Goal: Use online tool/utility: Utilize a website feature to perform a specific function

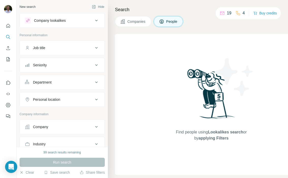
click at [59, 47] on div "Job title" at bounding box center [59, 47] width 68 height 5
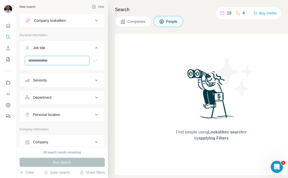
click at [56, 62] on input "text" at bounding box center [57, 60] width 64 height 9
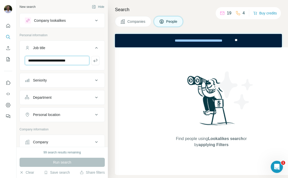
type input "**********"
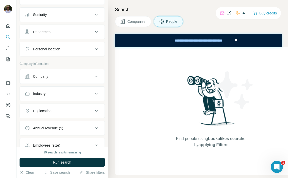
scroll to position [94, 0]
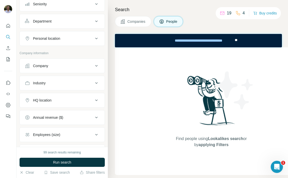
click at [54, 69] on button "Company" at bounding box center [62, 66] width 85 height 12
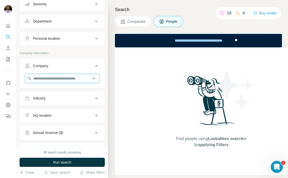
click at [54, 82] on input "text" at bounding box center [62, 78] width 75 height 9
type input "*********"
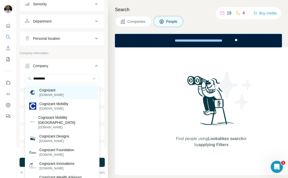
click at [66, 92] on div "Cognizant [DOMAIN_NAME]" at bounding box center [62, 93] width 72 height 14
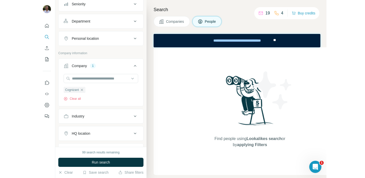
scroll to position [43, 0]
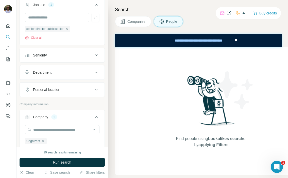
click at [61, 72] on div "Department" at bounding box center [59, 72] width 68 height 5
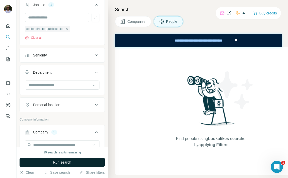
click at [60, 161] on span "Run search" at bounding box center [62, 162] width 18 height 5
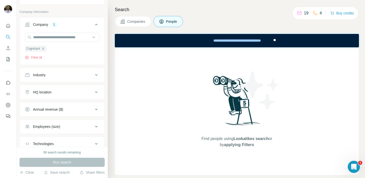
scroll to position [0, 0]
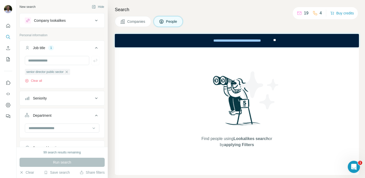
click at [131, 25] on button "Companies" at bounding box center [133, 21] width 36 height 11
